Goal: Information Seeking & Learning: Learn about a topic

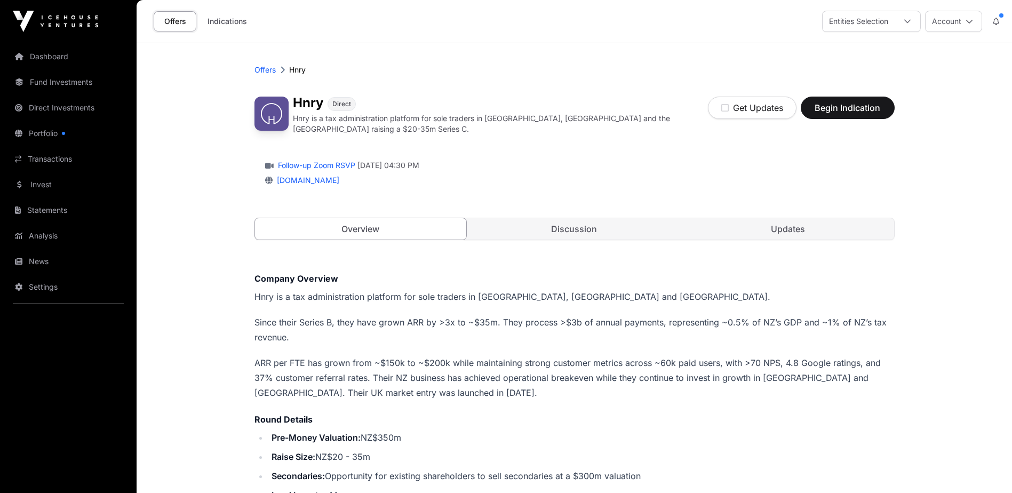
click at [30, 130] on link "Portfolio" at bounding box center [68, 133] width 119 height 23
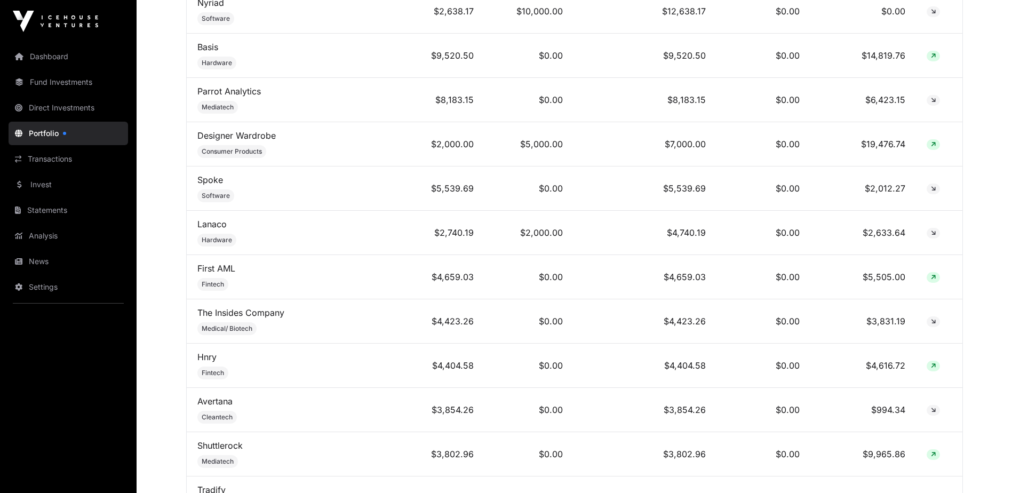
scroll to position [907, 0]
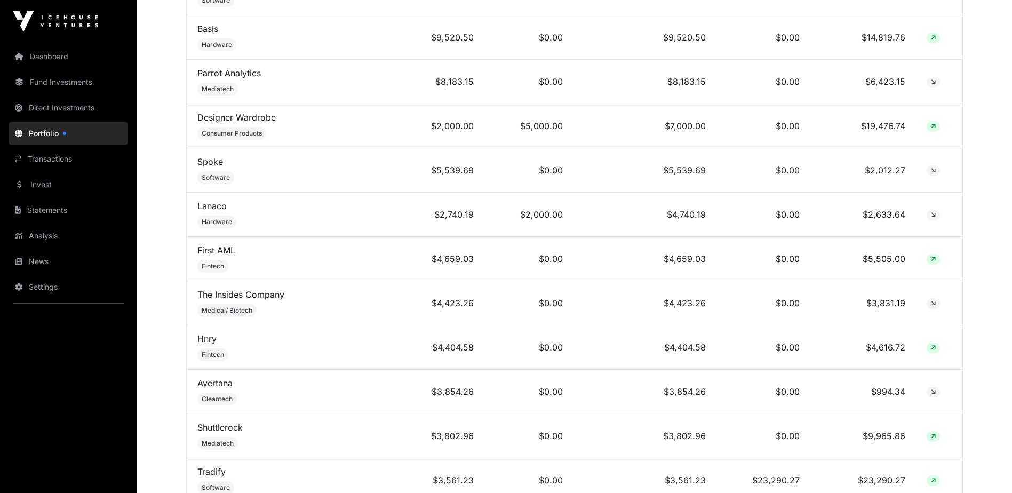
click at [205, 344] on link "Hnry" at bounding box center [206, 338] width 19 height 11
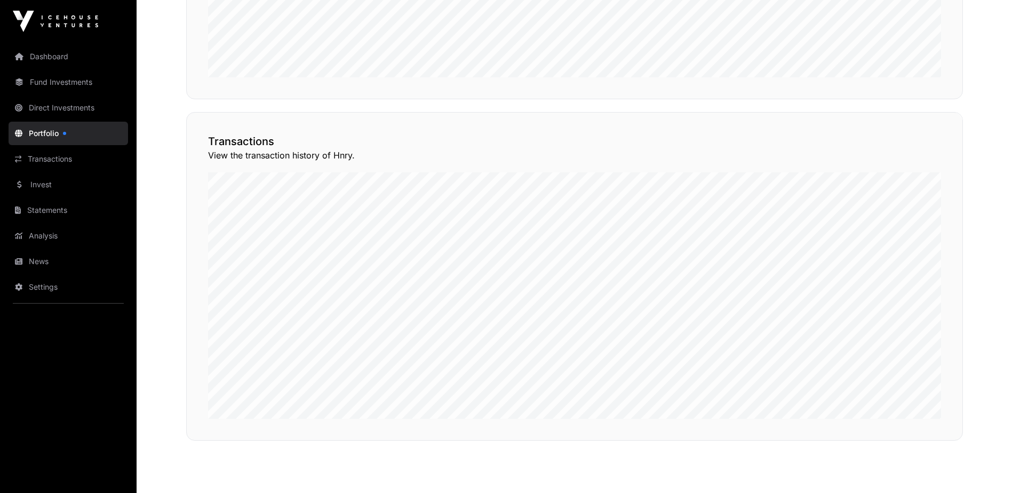
scroll to position [795, 0]
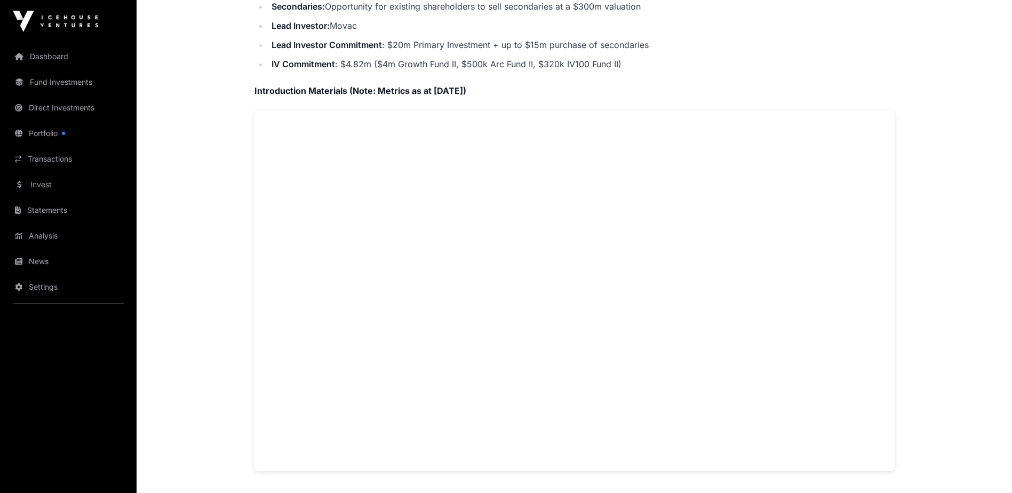
scroll to position [480, 0]
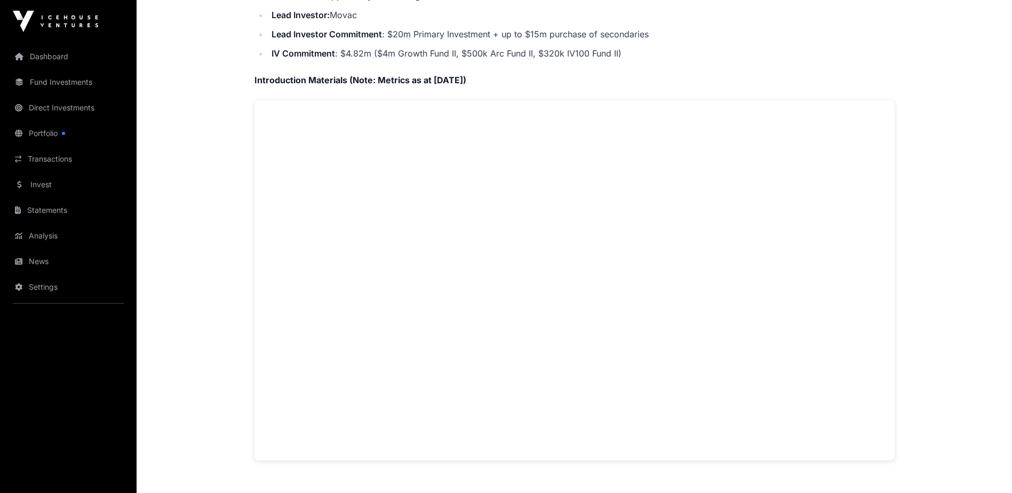
click at [252, 249] on div "Offers [PERSON_NAME] Direct Hnry is a tax administration platform for sole trad…" at bounding box center [574, 230] width 683 height 1334
